Goal: Information Seeking & Learning: Learn about a topic

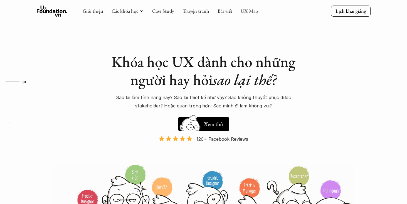
click at [252, 12] on link "UX Map" at bounding box center [250, 11] width 18 height 6
click at [253, 11] on link "UX Map" at bounding box center [250, 11] width 18 height 6
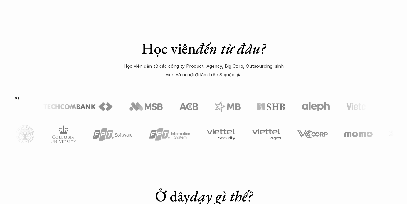
scroll to position [368, 0]
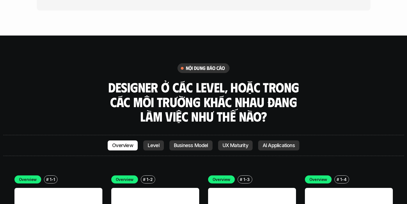
scroll to position [1468, 0]
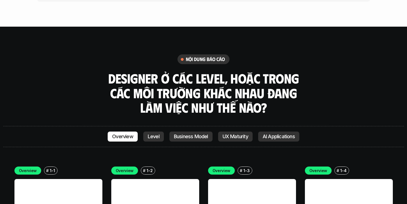
click at [189, 132] on link "Business Model" at bounding box center [190, 137] width 43 height 10
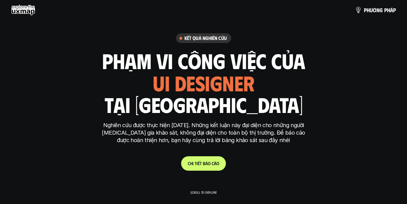
scroll to position [0, 0]
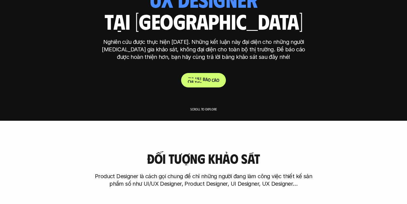
click at [202, 82] on p "C h i t i ế t b á o c á o" at bounding box center [203, 80] width 31 height 5
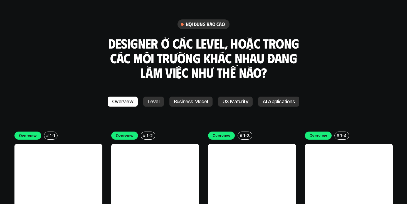
scroll to position [1518, 0]
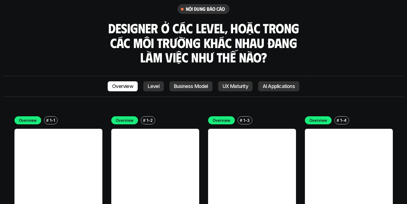
click at [76, 137] on link at bounding box center [58, 173] width 88 height 88
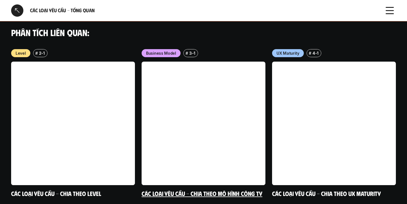
scroll to position [592, 0]
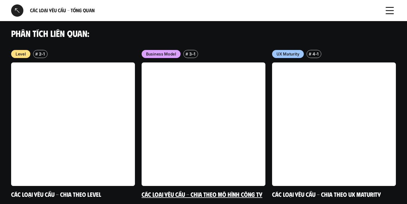
click at [245, 117] on link at bounding box center [204, 125] width 124 height 124
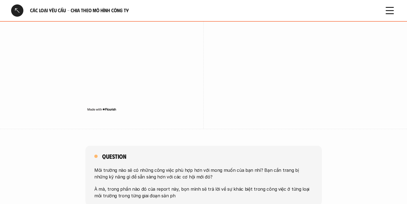
scroll to position [1078, 0]
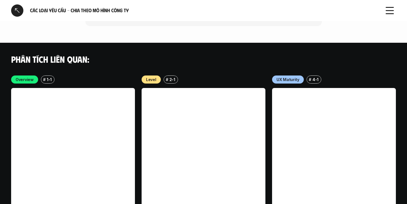
click at [317, 140] on link at bounding box center [334, 150] width 124 height 124
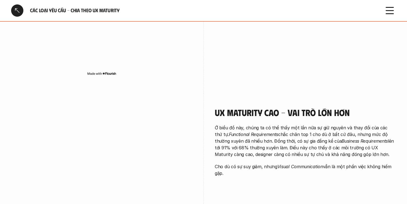
scroll to position [670, 0]
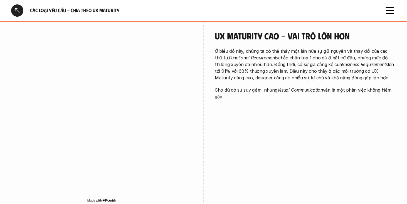
click at [391, 13] on icon at bounding box center [389, 10] width 12 height 12
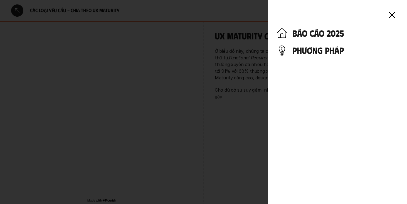
click at [316, 53] on h4 "phương pháp" at bounding box center [345, 50] width 106 height 11
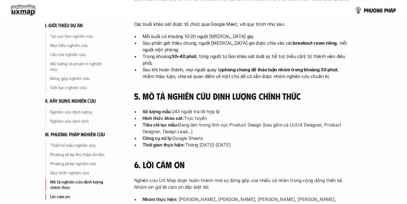
scroll to position [1578, 0]
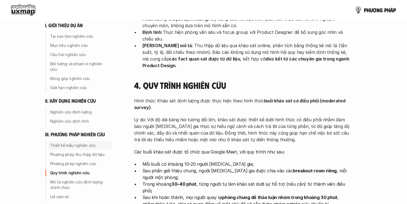
click at [86, 143] on p "Thiết kế mẫu nghiên cứu" at bounding box center [80, 146] width 60 height 6
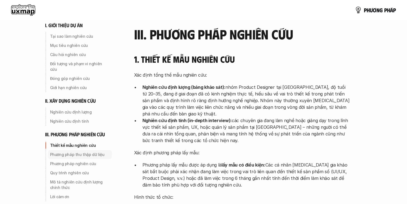
click at [86, 152] on p "Phương pháp thu thập dữ liệu" at bounding box center [80, 155] width 60 height 6
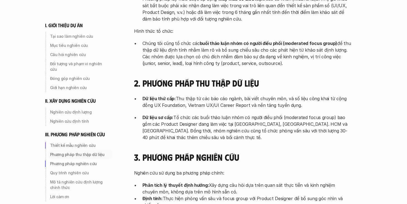
scroll to position [1414, 0]
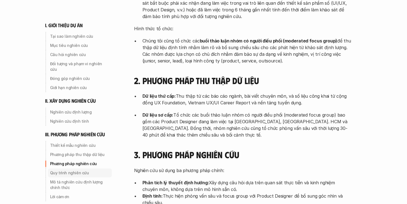
click at [88, 170] on p "Quy trình nghiên cứu" at bounding box center [80, 173] width 60 height 6
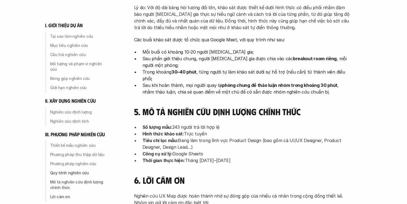
scroll to position [1842, 0]
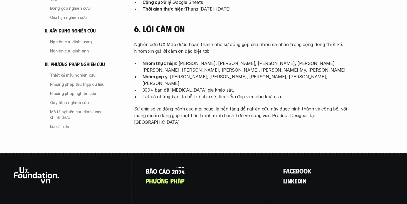
click at [174, 167] on p "B á o c á o 2 0 2 5" at bounding box center [165, 170] width 39 height 7
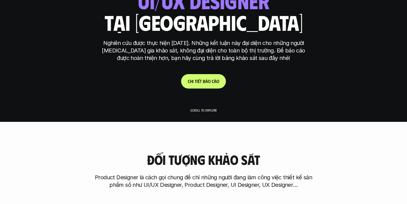
scroll to position [82, 0]
